Goal: Task Accomplishment & Management: Manage account settings

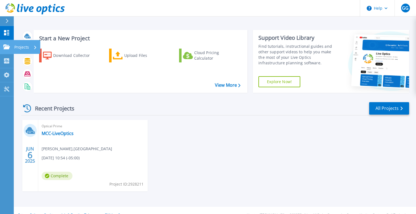
click at [4, 43] on link "Projects Projects" at bounding box center [7, 47] width 14 height 14
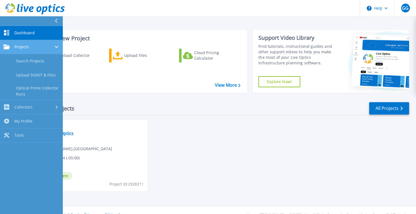
click at [3, 48] on link "Projects Projects" at bounding box center [31, 47] width 63 height 14
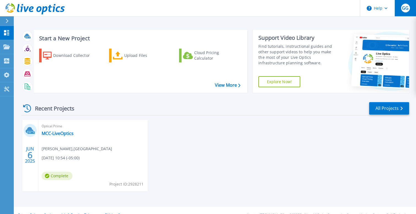
click at [405, 10] on span "GG" at bounding box center [405, 8] width 7 height 4
click at [274, 155] on div "[DATE] Optical Prime MCC-LiveOptics [PERSON_NAME] , [GEOGRAPHIC_DATA] [DATE] 10…" at bounding box center [213, 161] width 393 height 82
click at [406, 9] on span "GG" at bounding box center [405, 8] width 7 height 4
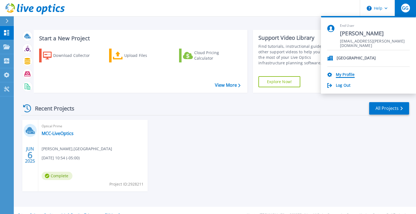
click at [348, 76] on link "My Profile" at bounding box center [345, 74] width 19 height 5
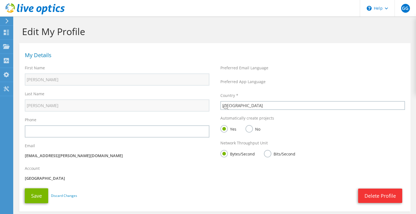
select select "224"
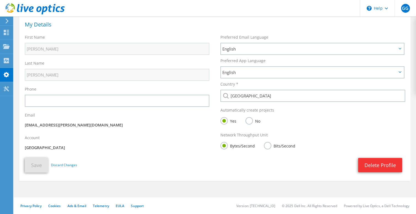
scroll to position [3, 0]
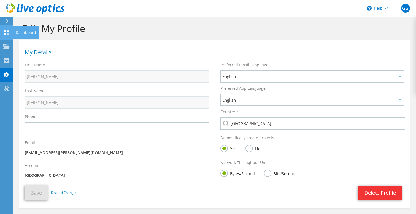
click at [17, 31] on div "Dashboard" at bounding box center [26, 33] width 26 height 14
